Goal: Task Accomplishment & Management: Manage account settings

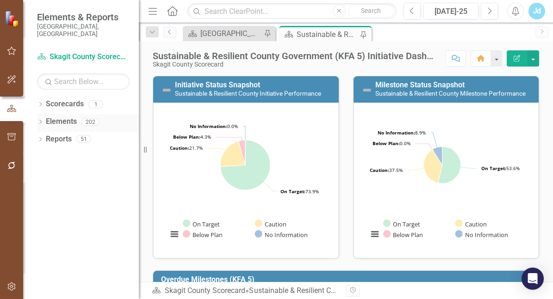
click at [39, 120] on icon "Dropdown" at bounding box center [40, 122] width 6 height 5
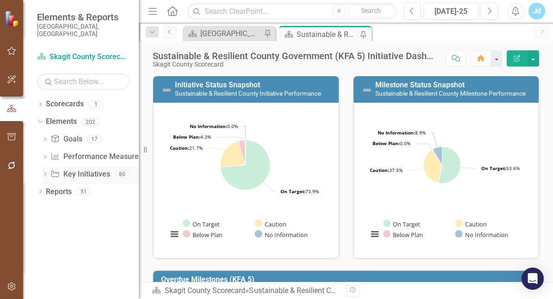
click at [88, 169] on link "Key Initiative Key Initiatives" at bounding box center [79, 174] width 59 height 11
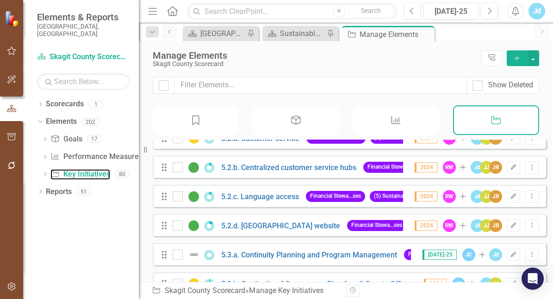
scroll to position [1669, 0]
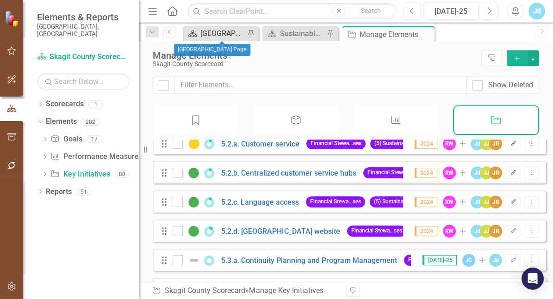
click at [219, 35] on div "[GEOGRAPHIC_DATA] Page" at bounding box center [222, 34] width 44 height 12
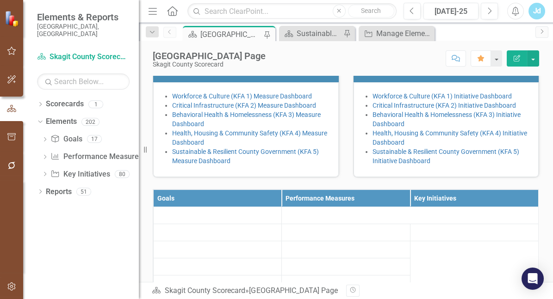
scroll to position [226, 0]
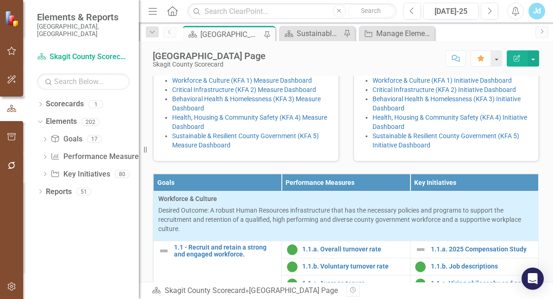
click at [396, 61] on h3 "Initiative Dashboards" at bounding box center [447, 57] width 173 height 8
click at [440, 61] on h3 "Initiative Dashboards" at bounding box center [447, 57] width 173 height 8
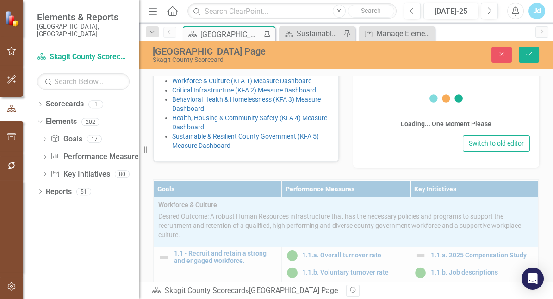
click at [440, 65] on h3 "Initiative Dashboards" at bounding box center [446, 60] width 173 height 8
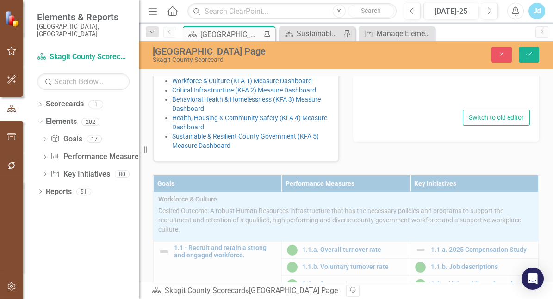
type textarea "<ul> <li>{[s171432][dashboard417433]}</li> <li>{[s171432][dashboard420970]}</li…"
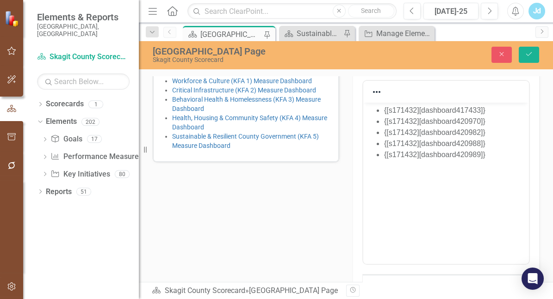
scroll to position [0, 0]
click at [492, 57] on button "Close" at bounding box center [501, 55] width 20 height 16
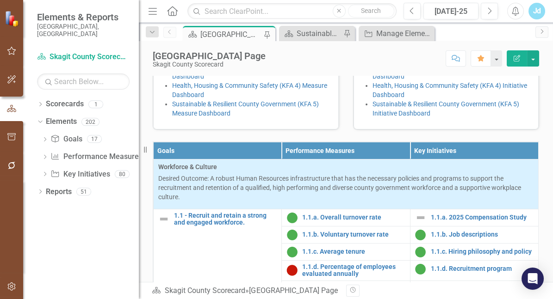
scroll to position [254, 0]
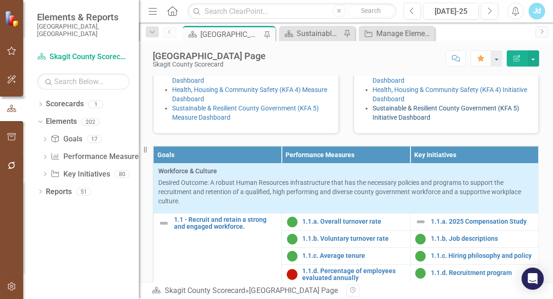
click at [429, 121] on link "Sustainable & Resilient County Government (KFA 5) Initiative Dashboard" at bounding box center [445, 113] width 147 height 17
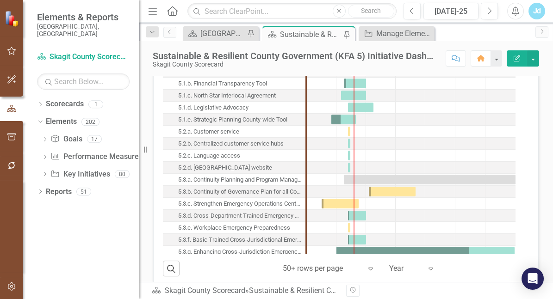
scroll to position [836, 0]
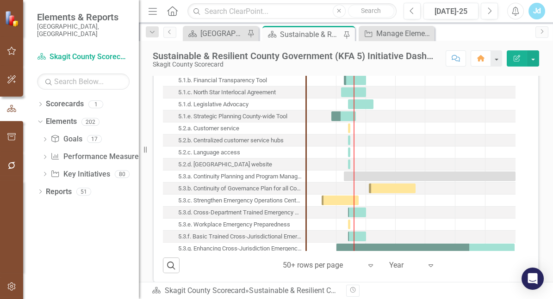
click at [229, 193] on div "5.3.b. Continuity of Governance Plan for all County Offices" at bounding box center [240, 189] width 124 height 12
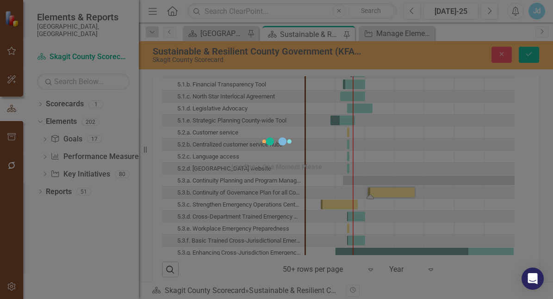
scroll to position [842, 0]
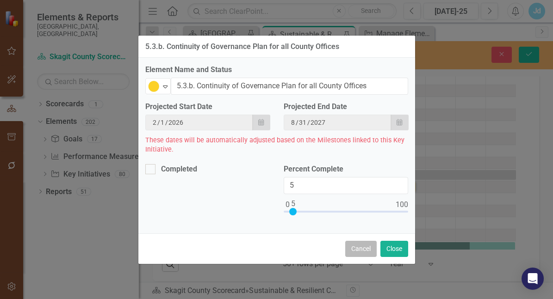
click at [347, 253] on button "Cancel" at bounding box center [360, 249] width 31 height 16
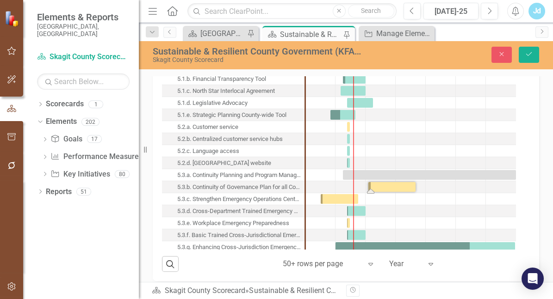
click at [277, 191] on div "5.3.b. Continuity of Governance Plan for all County Offices" at bounding box center [239, 187] width 124 height 12
click at [282, 193] on div "5.3.b. Continuity of Governance Plan for all County Offices" at bounding box center [239, 187] width 124 height 12
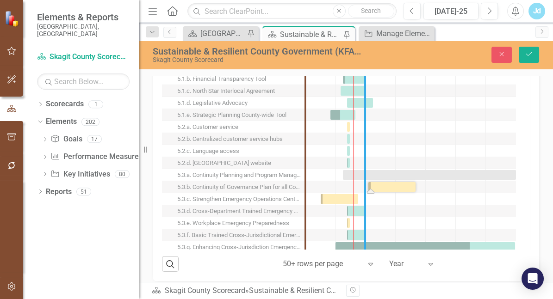
drag, startPoint x: 304, startPoint y: 161, endPoint x: 364, endPoint y: 156, distance: 59.9
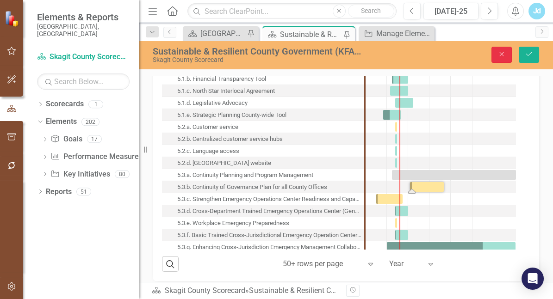
click at [501, 55] on icon "Close" at bounding box center [501, 54] width 8 height 6
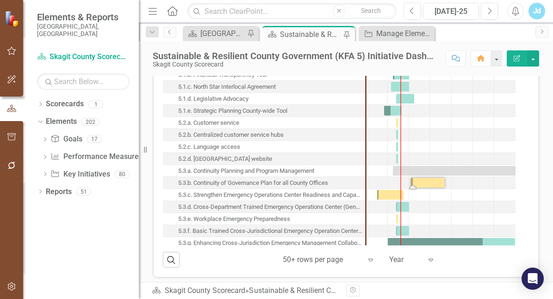
scroll to position [836, 0]
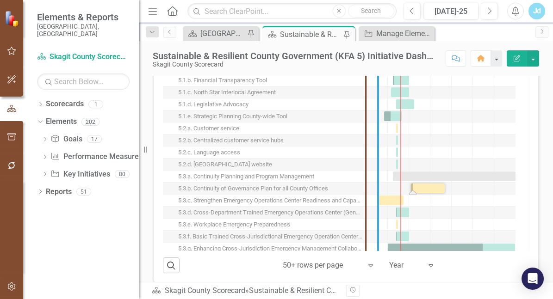
drag, startPoint x: 363, startPoint y: 173, endPoint x: 375, endPoint y: 174, distance: 12.0
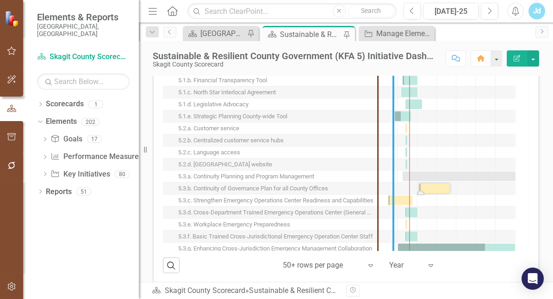
drag, startPoint x: 378, startPoint y: 200, endPoint x: 392, endPoint y: 200, distance: 14.8
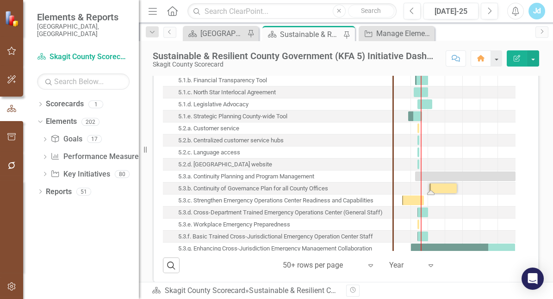
click at [347, 203] on div "5.3.c. Strengthen Emergency Operations Center Readiness and Capabilities" at bounding box center [275, 201] width 195 height 12
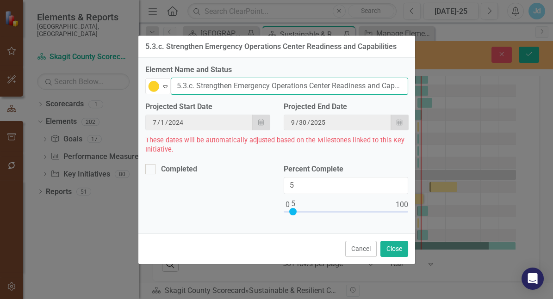
scroll to position [0, 26]
drag, startPoint x: 179, startPoint y: 85, endPoint x: 421, endPoint y: 90, distance: 242.5
click at [421, 90] on div "5.3.c. Strengthen Emergency Operations Center Readiness and Capabilities Elemen…" at bounding box center [276, 149] width 553 height 299
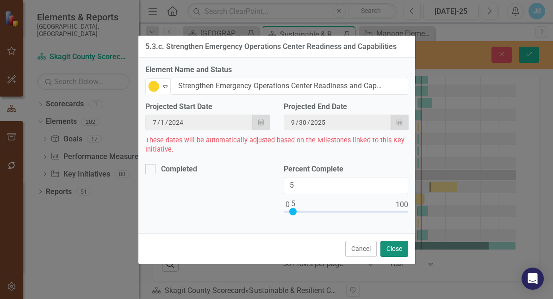
scroll to position [0, 0]
click at [384, 257] on button "Close" at bounding box center [394, 249] width 28 height 16
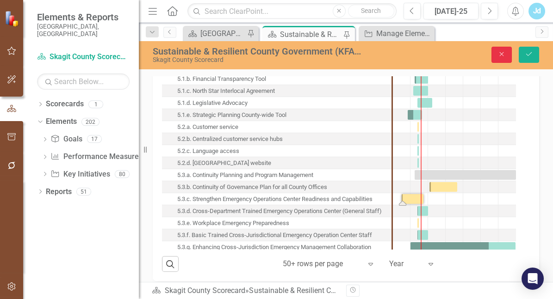
click at [500, 56] on icon "button" at bounding box center [502, 54] width 4 height 4
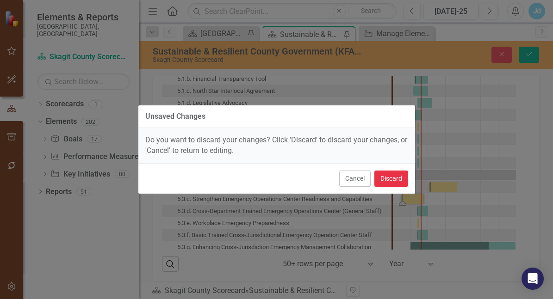
click at [379, 180] on button "Discard" at bounding box center [391, 179] width 34 height 16
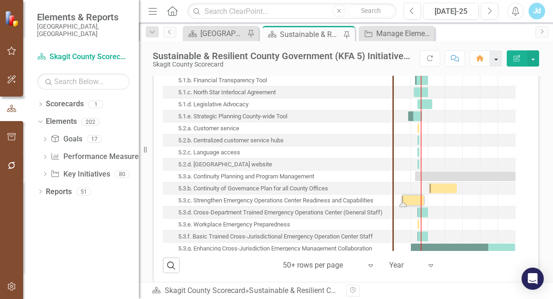
click at [496, 63] on button "button" at bounding box center [496, 58] width 12 height 16
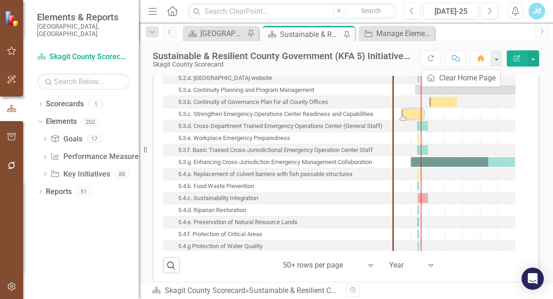
scroll to position [90, 0]
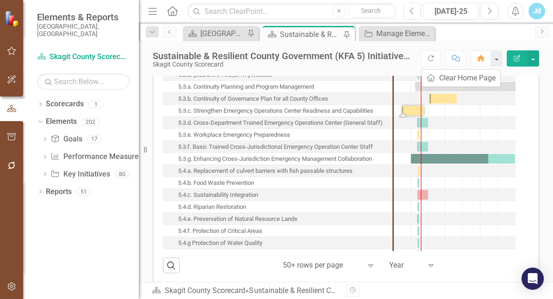
drag, startPoint x: 168, startPoint y: 88, endPoint x: 174, endPoint y: 80, distance: 9.9
click at [174, 80] on div "Skagit County Scorecard 5.1.a. County-Wide Operational Efficiency and Effective…" at bounding box center [277, 111] width 229 height 301
drag, startPoint x: 176, startPoint y: 86, endPoint x: 256, endPoint y: 124, distance: 88.4
click at [256, 124] on div "Skagit County Scorecard 5.1.a. County-Wide Operational Efficiency and Effective…" at bounding box center [277, 111] width 229 height 301
click at [183, 124] on div "5.3.d. Cross-Department Trained Emergency Operations Center (General Staff)" at bounding box center [280, 123] width 204 height 12
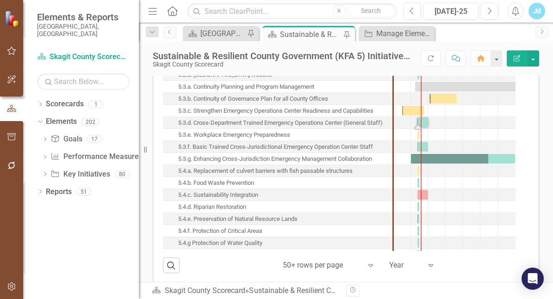
click at [183, 124] on div "5.3.d. Cross-Department Trained Emergency Operations Center (General Staff)" at bounding box center [280, 123] width 204 height 12
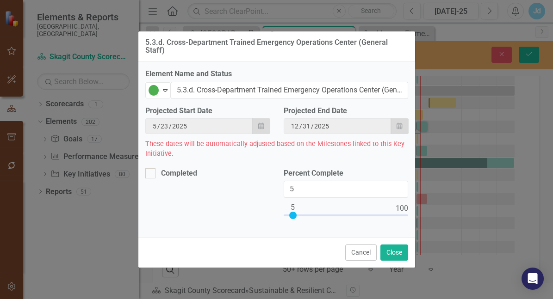
scroll to position [842, 0]
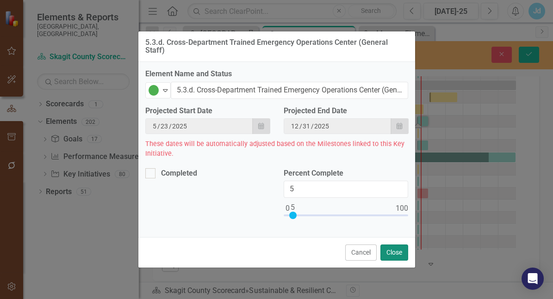
click at [387, 259] on button "Close" at bounding box center [394, 253] width 28 height 16
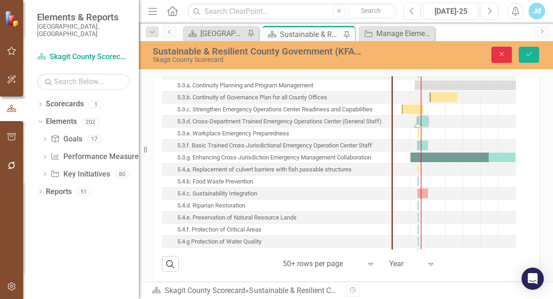
click at [502, 53] on icon "Close" at bounding box center [501, 54] width 8 height 6
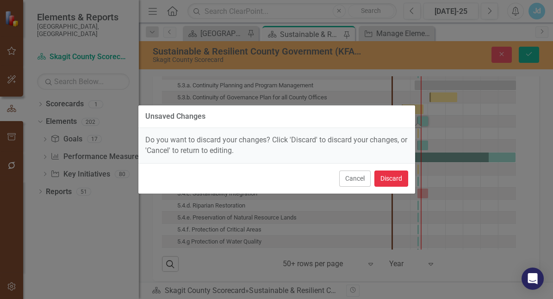
click at [388, 179] on button "Discard" at bounding box center [391, 179] width 34 height 16
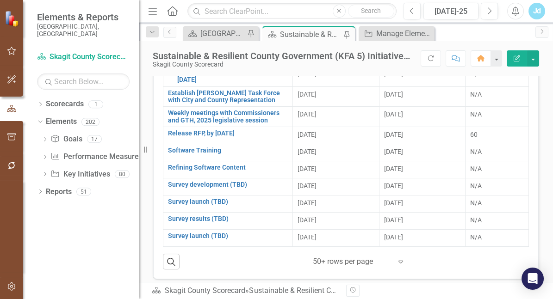
scroll to position [0, 0]
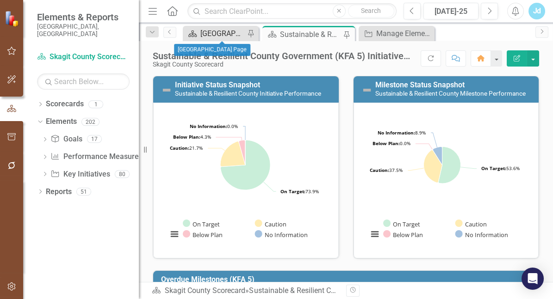
click at [212, 36] on div "[GEOGRAPHIC_DATA] Page" at bounding box center [222, 34] width 44 height 12
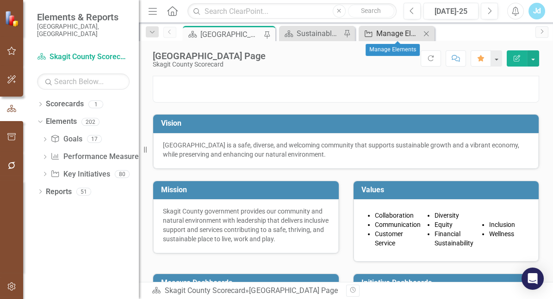
click at [395, 34] on div "Manage Elements" at bounding box center [398, 34] width 44 height 12
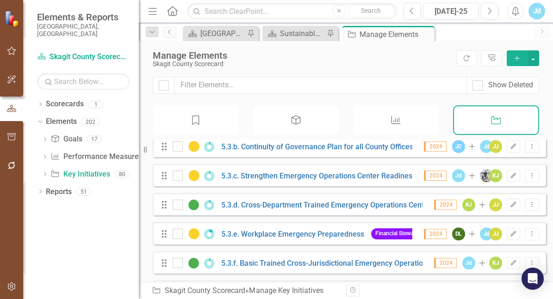
scroll to position [1817, 0]
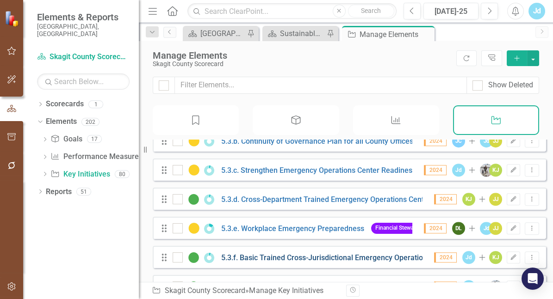
click at [333, 262] on link "5.3.f. Basic Trained Cross-Jurisdictional Emergency Operation Center Staff" at bounding box center [345, 258] width 248 height 9
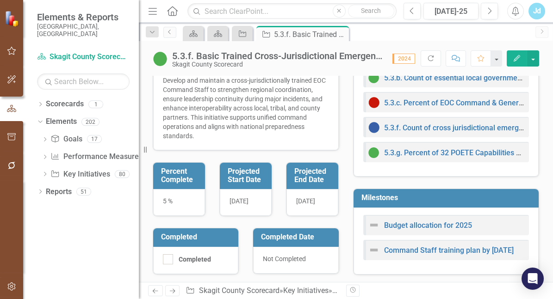
scroll to position [296, 0]
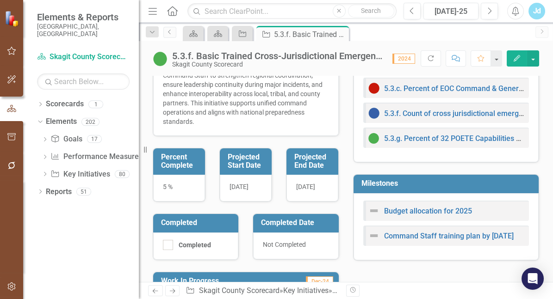
click at [315, 188] on span "[DATE]" at bounding box center [305, 186] width 19 height 7
click at [315, 186] on span "[DATE]" at bounding box center [305, 186] width 19 height 7
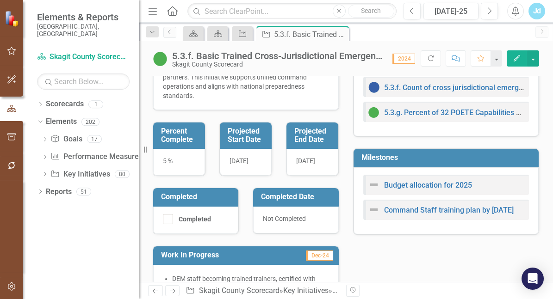
scroll to position [328, 0]
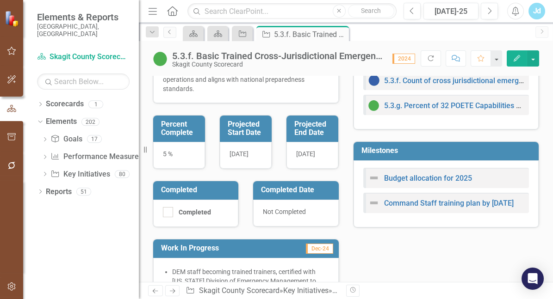
click at [461, 147] on h3 "Milestones" at bounding box center [447, 151] width 173 height 8
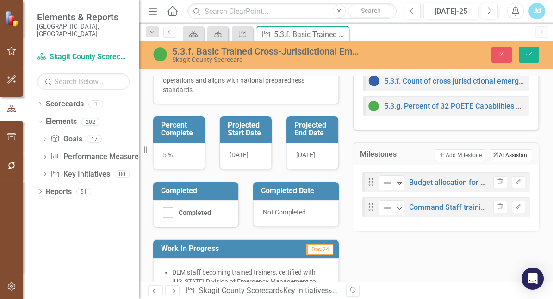
click at [489, 155] on button "ClearPoint AI AI Assistant" at bounding box center [510, 155] width 43 height 12
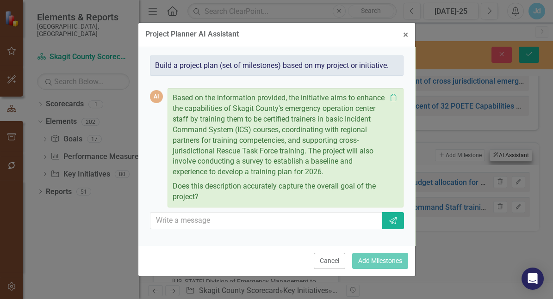
scroll to position [34, 0]
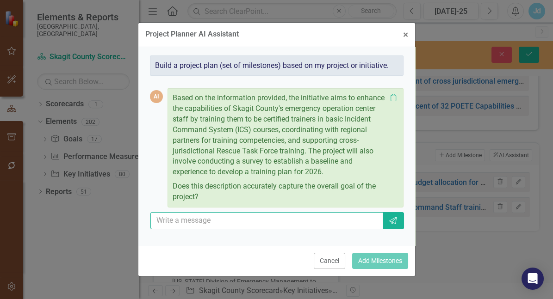
click at [230, 224] on input "text" at bounding box center [266, 220] width 233 height 17
type input "make milestone out to [DATE]"
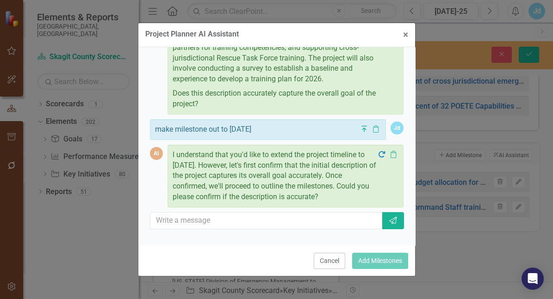
scroll to position [146, 0]
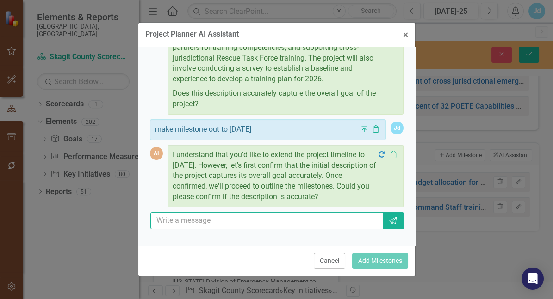
click at [247, 212] on input "text" at bounding box center [266, 220] width 233 height 17
click at [254, 212] on input "text" at bounding box center [266, 220] width 233 height 17
type input "The project also includes ensuring that skagit county employees can serve in ci…"
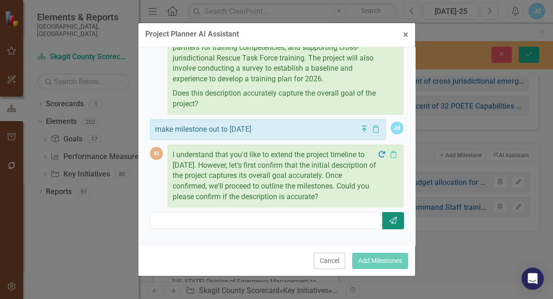
scroll to position [0, 0]
click at [388, 217] on icon "Send" at bounding box center [392, 220] width 9 height 7
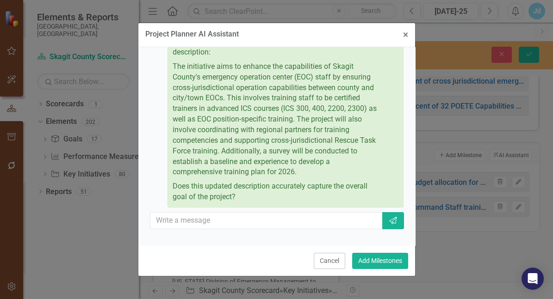
scroll to position [374, 0]
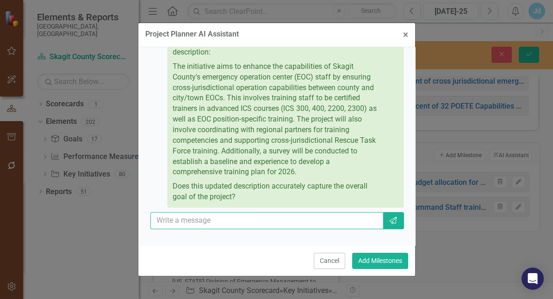
click at [313, 223] on input "text" at bounding box center [266, 220] width 233 height 17
type input "yes"
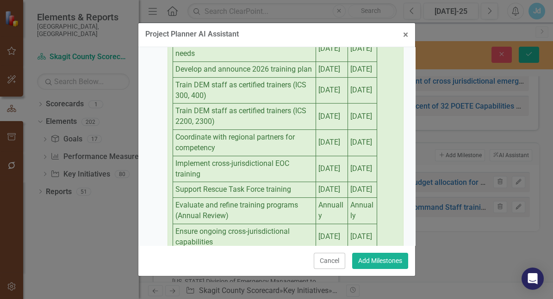
scroll to position [591, 0]
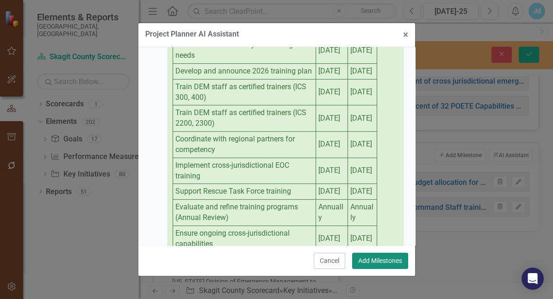
click at [375, 259] on button "Add Milestones" at bounding box center [380, 261] width 56 height 16
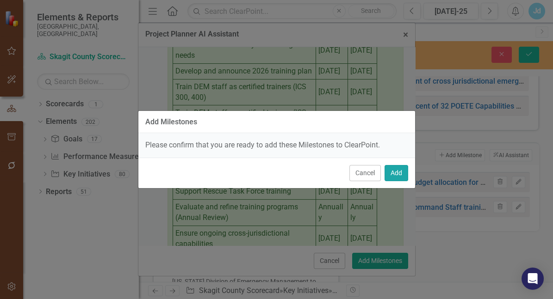
click at [396, 176] on button "Add" at bounding box center [396, 173] width 24 height 16
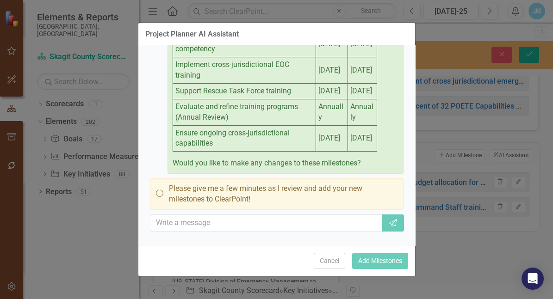
scroll to position [715, 0]
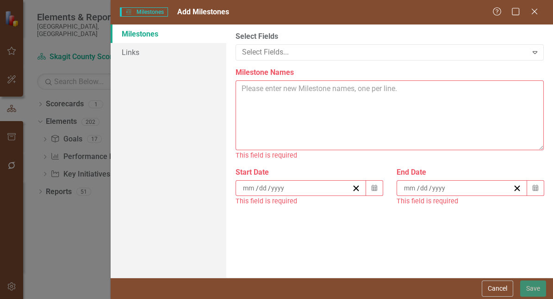
type textarea "Conduct baseline survey for training needs | [DATE] | [DATE] Develop and announ…"
type input "8"
type input "1"
type input "2025"
type input "8"
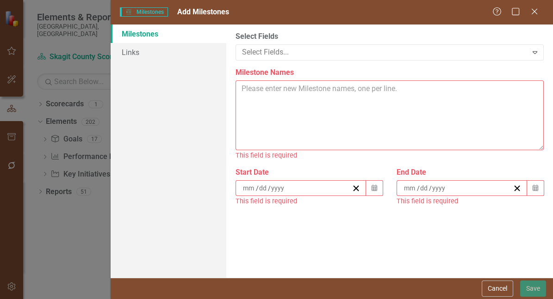
type input "31"
type input "2025"
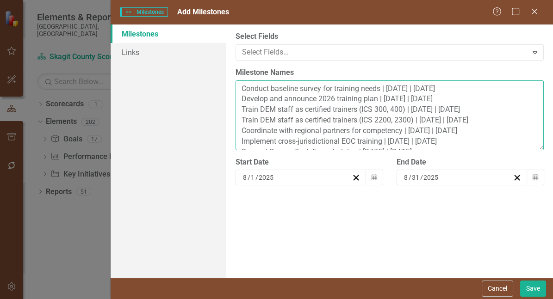
click at [482, 95] on textarea "Conduct baseline survey for training needs | [DATE] | [DATE] Develop and announ…" at bounding box center [389, 116] width 308 height 70
click at [355, 91] on textarea "Conduct baseline survey for training needs | [DATE] | [DATE] Develop and announ…" at bounding box center [389, 116] width 308 height 70
click at [452, 103] on textarea "Conduct baseline survey for training needs | [DATE] | [DATE] Develop and announ…" at bounding box center [389, 116] width 308 height 70
click at [481, 114] on textarea "Conduct baseline survey for training needs | [DATE] | [DATE] Develop and announ…" at bounding box center [389, 116] width 308 height 70
click at [489, 125] on textarea "Conduct baseline survey for training needs | [DATE] | [DATE] Develop and announ…" at bounding box center [389, 116] width 308 height 70
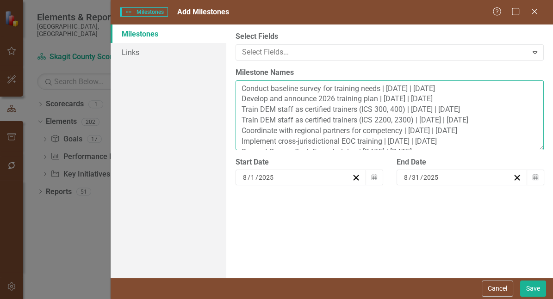
click at [489, 125] on textarea "Conduct baseline survey for training needs | [DATE] | [DATE] Develop and announ…" at bounding box center [389, 116] width 308 height 70
click at [502, 125] on textarea "Conduct baseline survey for training needs | [DATE] | [DATE] Develop and announ…" at bounding box center [389, 116] width 308 height 70
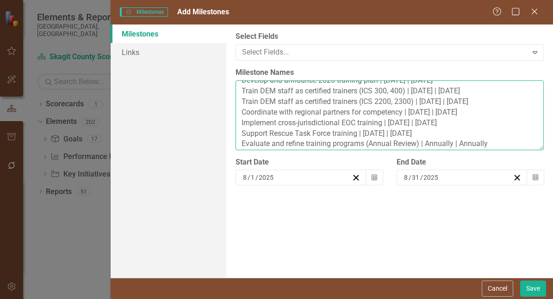
scroll to position [19, 0]
drag, startPoint x: 493, startPoint y: 117, endPoint x: 229, endPoint y: 119, distance: 264.2
click at [229, 119] on div "ClearPoint Can Do More! How ClearPoint Can Help Close Enterprise plans can auto…" at bounding box center [389, 152] width 327 height 254
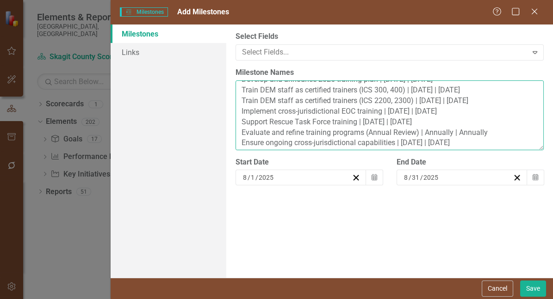
click at [406, 115] on textarea "Conduct baseline survey for training needs | [DATE] | [DATE] Develop and announ…" at bounding box center [389, 116] width 308 height 70
click at [415, 115] on textarea "Conduct baseline survey for training needs | [DATE] | [DATE] Develop and announ…" at bounding box center [389, 116] width 308 height 70
click at [278, 116] on textarea "Conduct baseline survey for training needs | [DATE] | [DATE] Develop and announ…" at bounding box center [389, 116] width 308 height 70
click at [425, 116] on textarea "Conduct baseline survey for training needs | [DATE] | [DATE] Develop and announ…" at bounding box center [389, 116] width 308 height 70
click at [379, 127] on textarea "Conduct baseline survey for training needs | [DATE] | [DATE] Develop and announ…" at bounding box center [389, 116] width 308 height 70
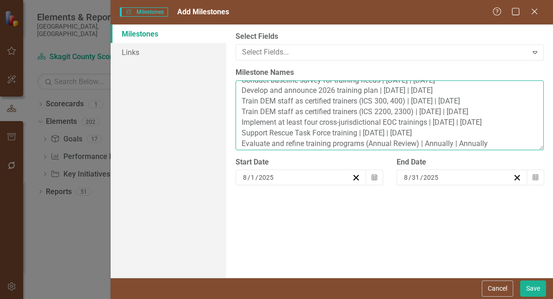
scroll to position [21, 0]
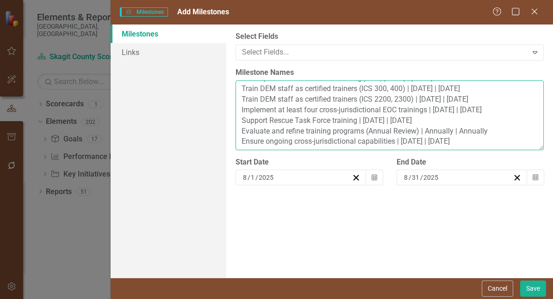
drag, startPoint x: 495, startPoint y: 137, endPoint x: 423, endPoint y: 136, distance: 72.7
click at [423, 136] on textarea "Conduct baseline survey for training needs | [DATE] | [DATE] Develop and announ…" at bounding box center [389, 116] width 308 height 70
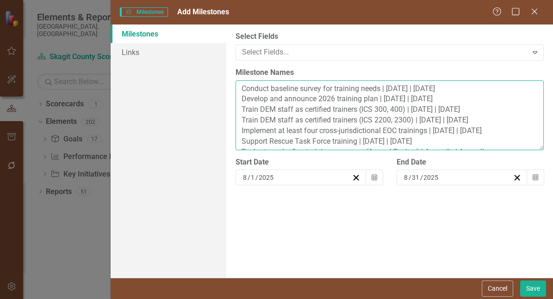
drag, startPoint x: 472, startPoint y: 92, endPoint x: 387, endPoint y: 92, distance: 85.1
click at [387, 92] on textarea "Conduct baseline survey for training needs | [DATE] | [DATE] Develop and announ…" at bounding box center [389, 116] width 308 height 70
paste textarea "Annually | Annually"
click at [242, 92] on textarea "Conduct baseline survey for training needs | Annually | Annually Develop and an…" at bounding box center [389, 116] width 308 height 70
drag, startPoint x: 336, startPoint y: 103, endPoint x: 319, endPoint y: 103, distance: 17.1
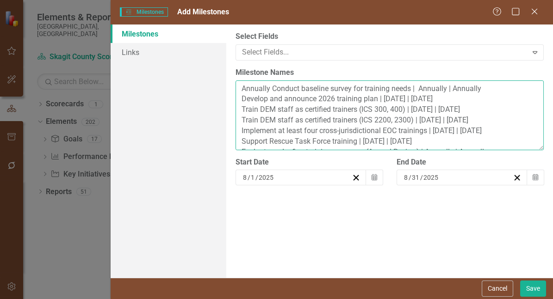
drag, startPoint x: 319, startPoint y: 103, endPoint x: 285, endPoint y: 103, distance: 34.2
click at [285, 103] on textarea "Annually Conduct baseline survey for training needs | Annually | Annually Devel…" at bounding box center [389, 116] width 308 height 70
drag, startPoint x: 337, startPoint y: 103, endPoint x: 319, endPoint y: 104, distance: 18.1
click at [319, 104] on textarea "Annually Conduct baseline survey for training needs | Annually | Annually Devel…" at bounding box center [389, 116] width 308 height 70
drag, startPoint x: 483, startPoint y: 94, endPoint x: 421, endPoint y: 94, distance: 61.1
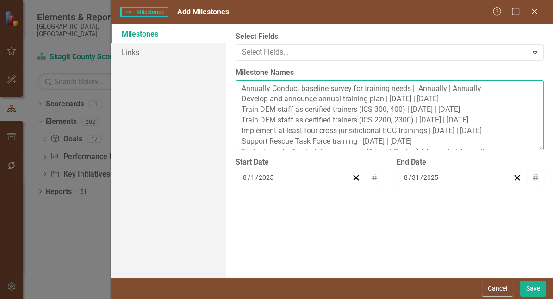
click at [421, 94] on textarea "Annually Conduct baseline survey for training needs | Annually | Annually Devel…" at bounding box center [389, 116] width 308 height 70
drag, startPoint x: 475, startPoint y: 105, endPoint x: 390, endPoint y: 105, distance: 84.7
click at [390, 105] on textarea "Annually Conduct baseline survey for training needs | Annually | Annually Devel…" at bounding box center [389, 116] width 308 height 70
paste textarea "Annually | Annually"
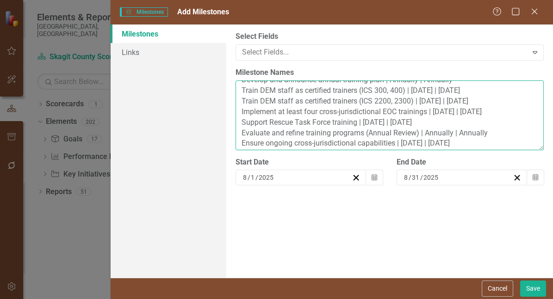
scroll to position [21, 0]
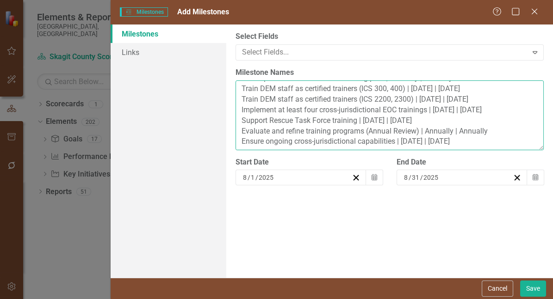
drag, startPoint x: 489, startPoint y: 147, endPoint x: 226, endPoint y: 145, distance: 262.3
click at [226, 145] on div "ClearPoint Can Do More! How ClearPoint Can Help Close Enterprise plans can auto…" at bounding box center [389, 152] width 327 height 254
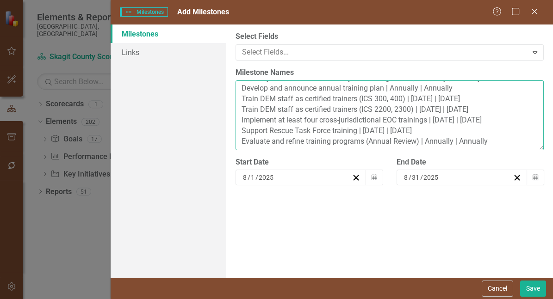
scroll to position [10, 0]
type textarea "Annually Conduct baseline survey for training needs | Annually | Annually Devel…"
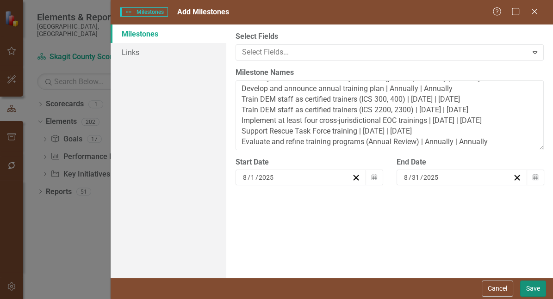
click at [535, 290] on button "Save" at bounding box center [533, 289] width 26 height 16
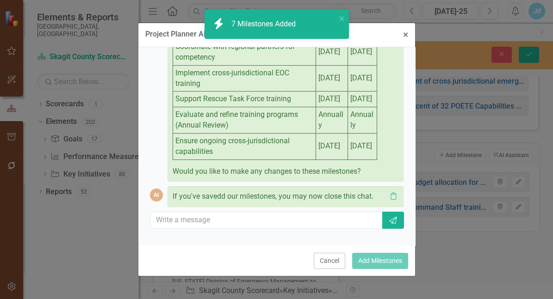
scroll to position [736, 0]
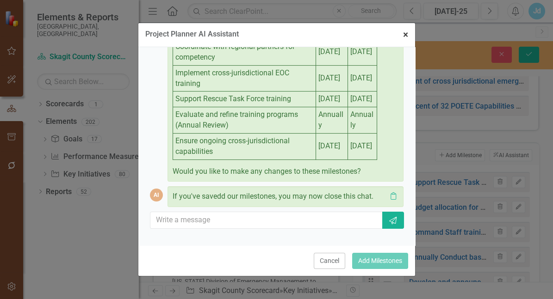
click at [403, 37] on span "×" at bounding box center [405, 34] width 5 height 11
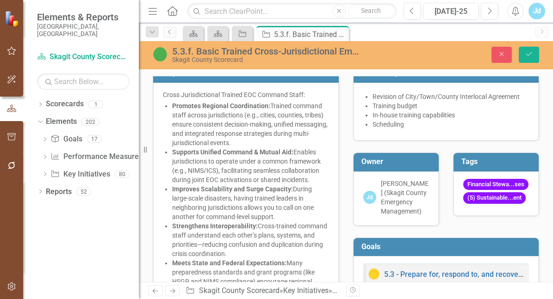
scroll to position [0, 0]
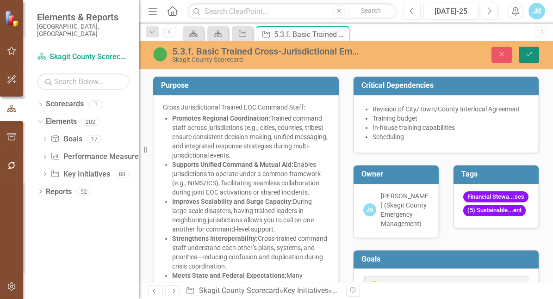
click at [525, 57] on icon "Save" at bounding box center [529, 54] width 8 height 6
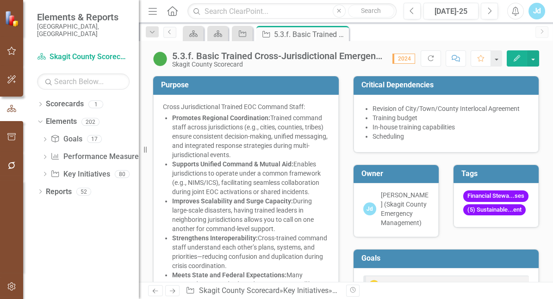
click at [273, 60] on div "5.3.f. Basic Trained Cross-Jurisdictional Emergency Operation Center Staff" at bounding box center [277, 56] width 211 height 10
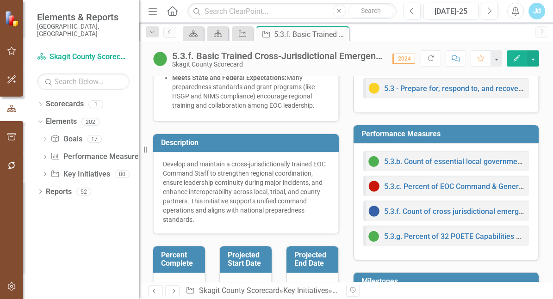
scroll to position [205, 0]
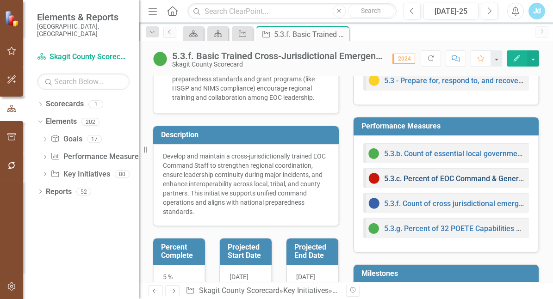
click at [476, 179] on link "5.3.c. Percent of EOC Command & General positions filled with properly trained …" at bounding box center [523, 178] width 279 height 9
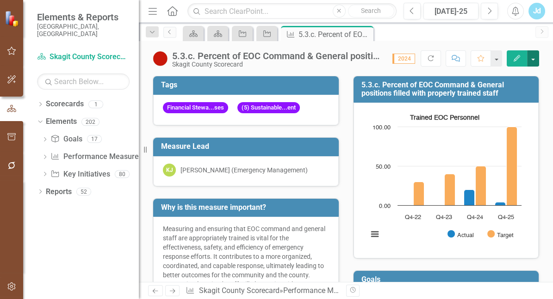
click at [532, 63] on button "button" at bounding box center [533, 58] width 12 height 16
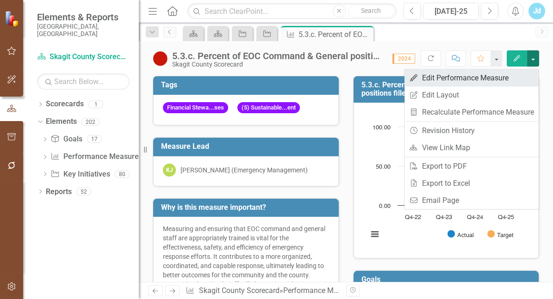
click at [476, 79] on link "Edit Edit Performance Measure" at bounding box center [471, 77] width 134 height 17
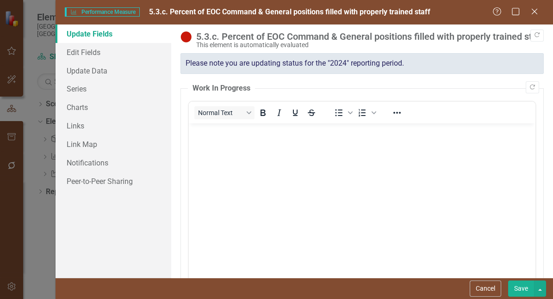
click at [259, 45] on div "This element is automatically evaluated" at bounding box center [367, 45] width 343 height 7
click at [521, 290] on button "Save" at bounding box center [521, 289] width 26 height 16
